Goal: Task Accomplishment & Management: Manage account settings

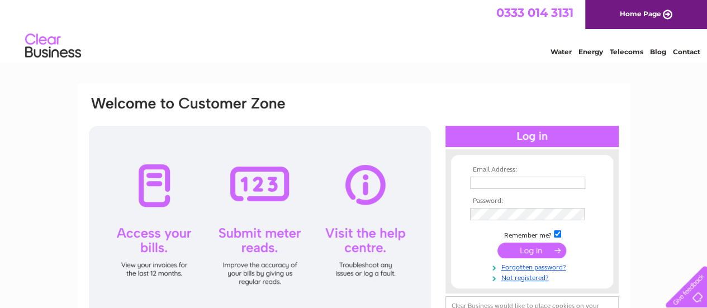
type input "[EMAIL_ADDRESS][DOMAIN_NAME]"
click at [537, 245] on input "submit" at bounding box center [531, 251] width 69 height 16
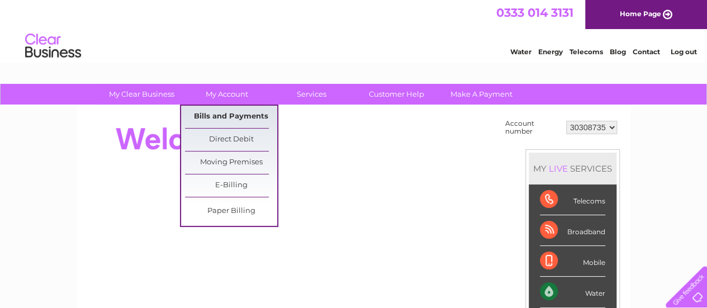
click at [251, 120] on link "Bills and Payments" at bounding box center [231, 117] width 92 height 22
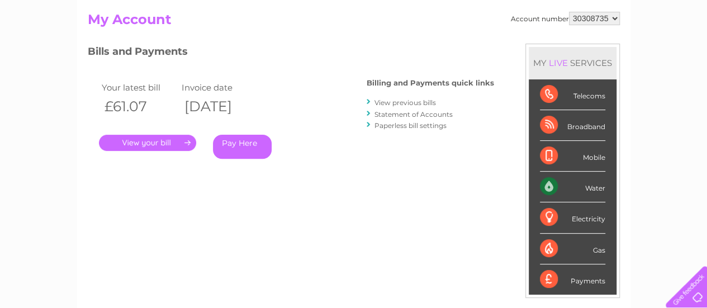
scroll to position [112, 0]
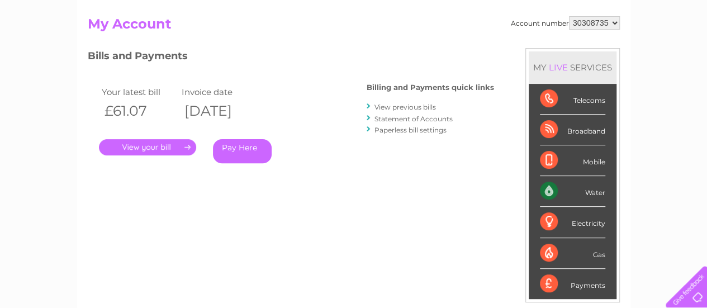
click at [159, 151] on link "." at bounding box center [147, 147] width 97 height 16
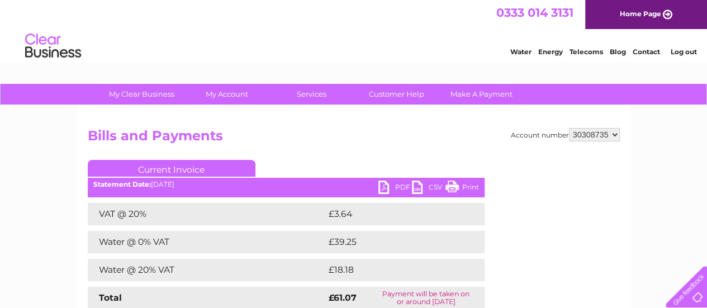
scroll to position [112, 0]
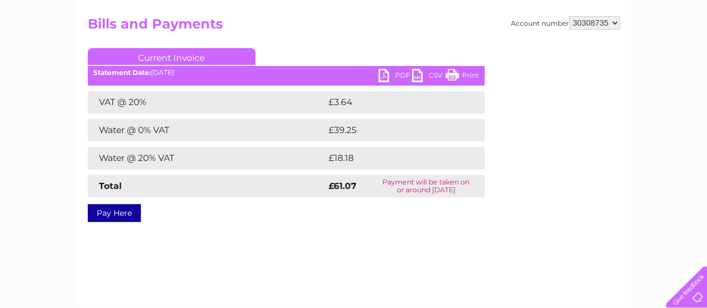
click at [406, 77] on link "PDF" at bounding box center [395, 77] width 34 height 16
